Goal: Complete application form

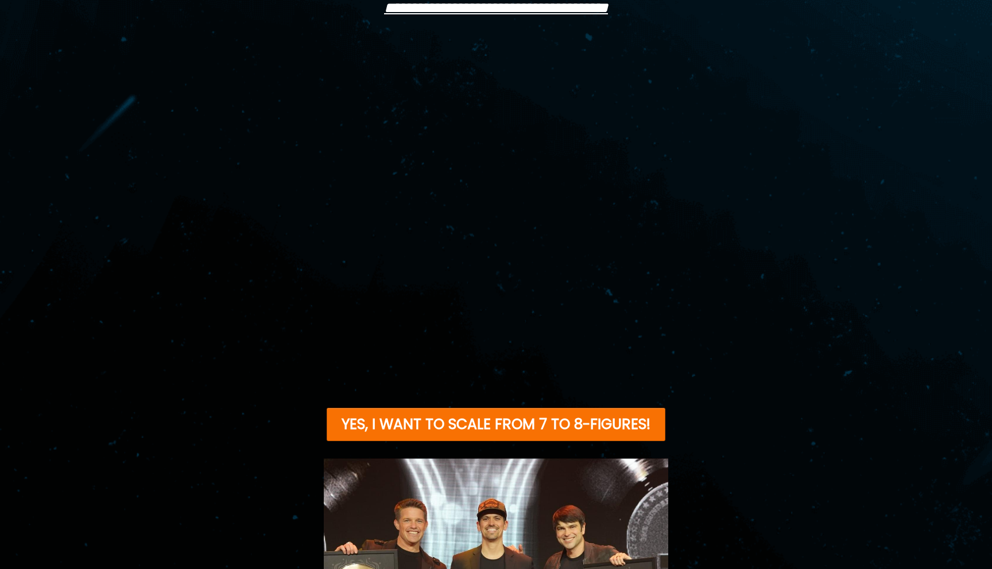
scroll to position [349, 0]
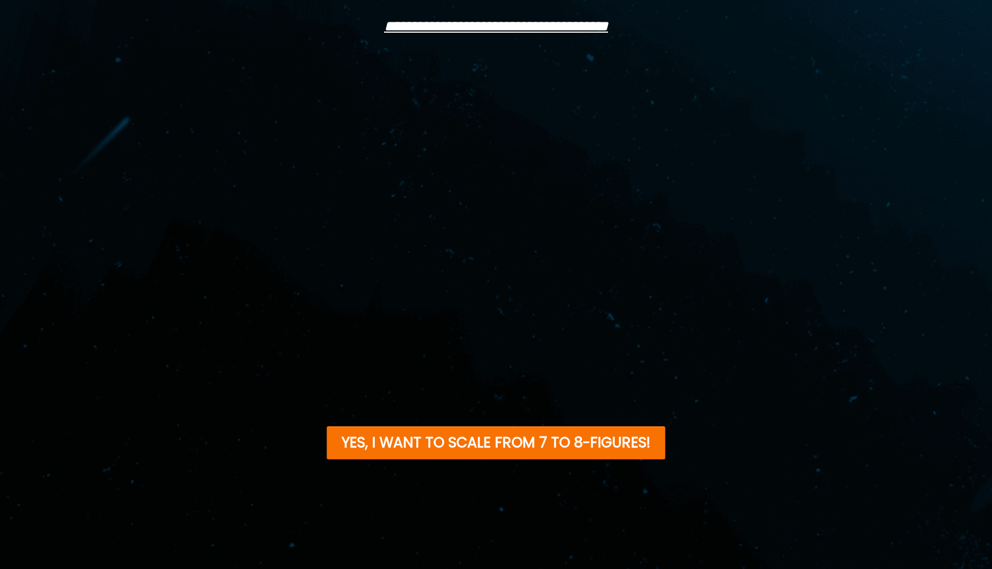
scroll to position [346, 0]
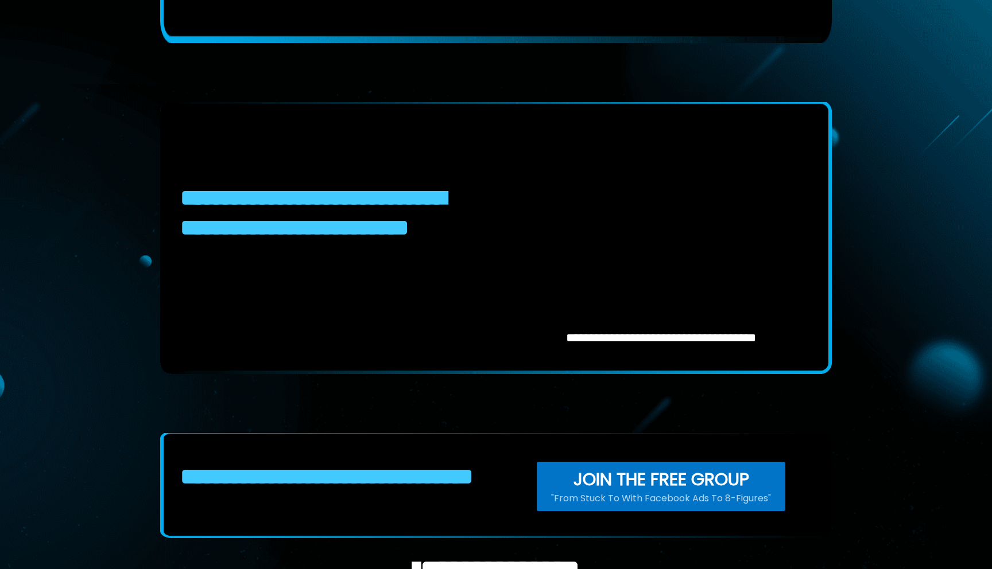
scroll to position [932, 0]
